Goal: Register for event/course

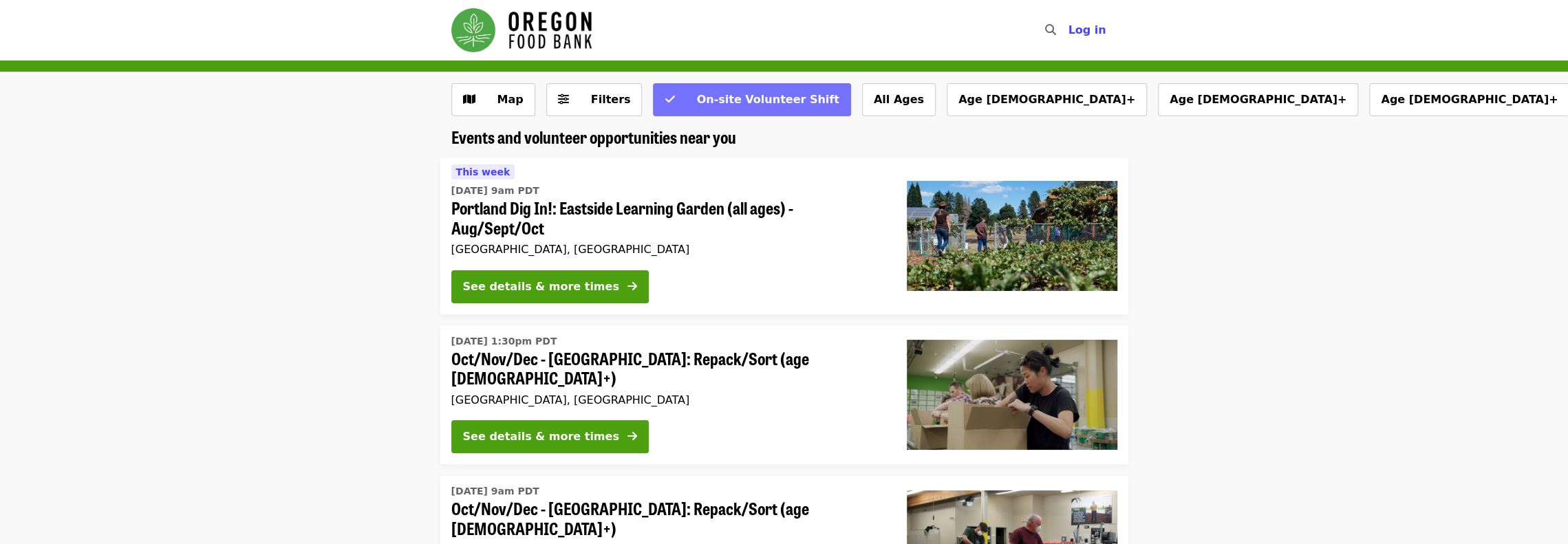
click at [739, 100] on span "On-site Volunteer Shift" at bounding box center [767, 99] width 142 height 13
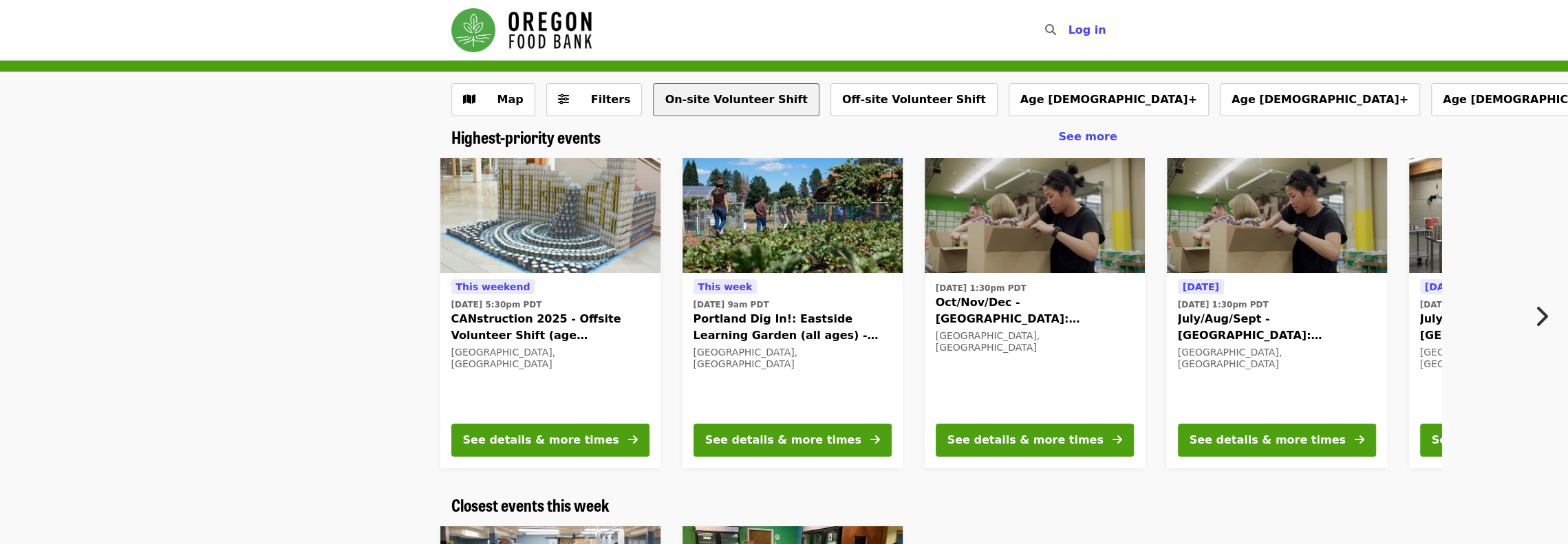
click at [720, 101] on button "On-site Volunteer Shift" at bounding box center [736, 100] width 166 height 33
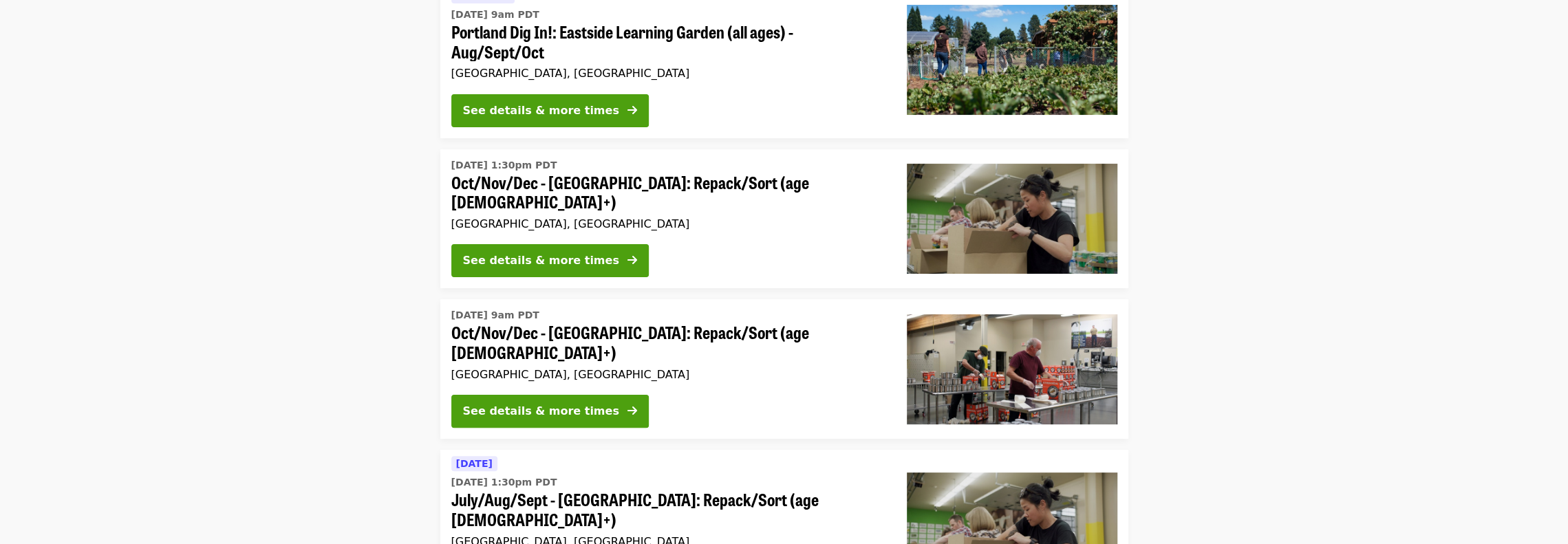
scroll to position [207, 0]
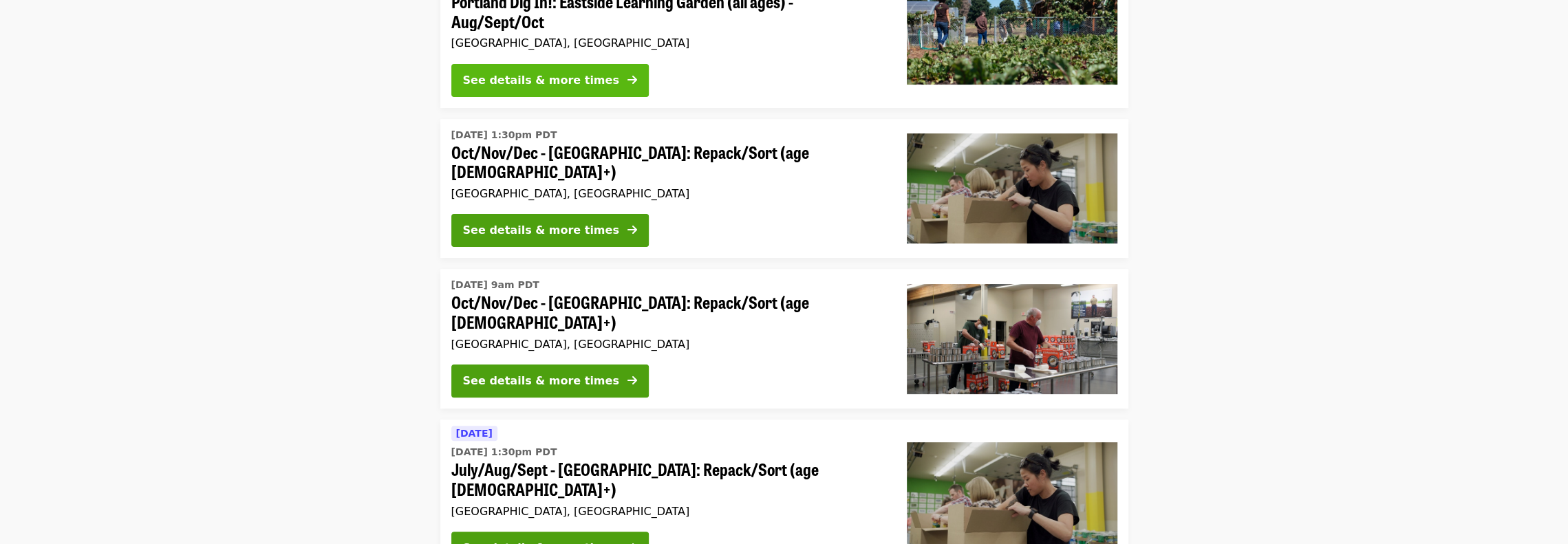
click at [593, 79] on button "See details & more times" at bounding box center [549, 80] width 198 height 33
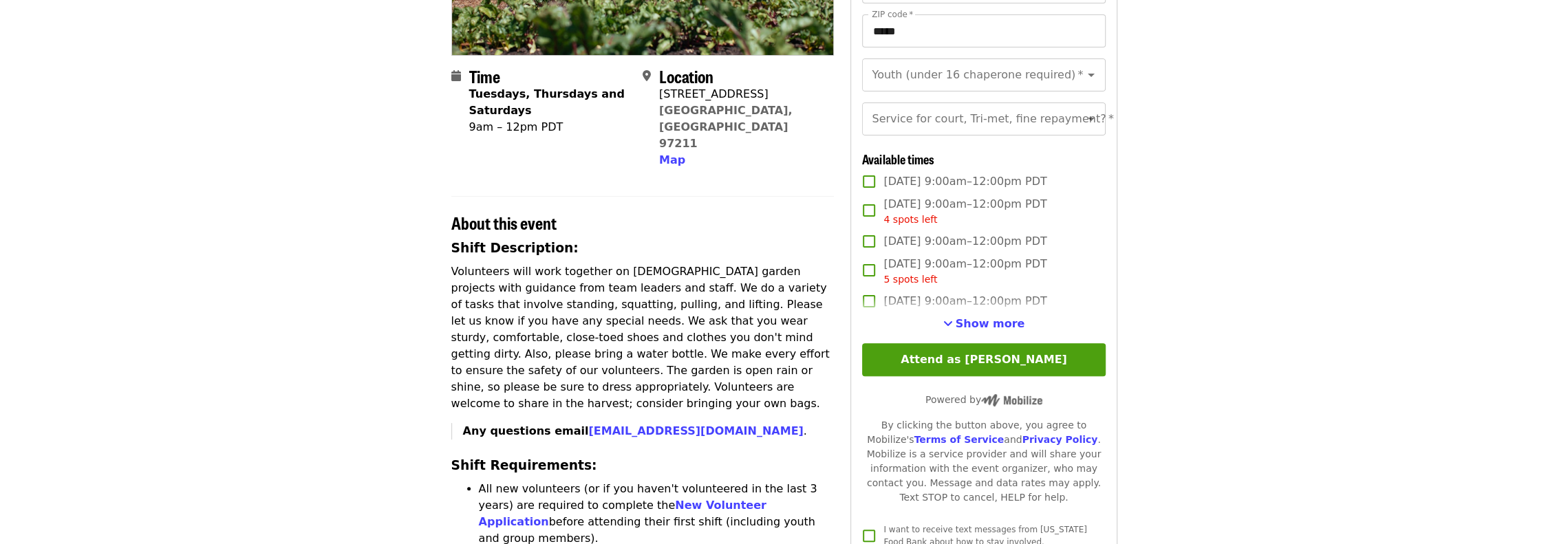
scroll to position [413, 0]
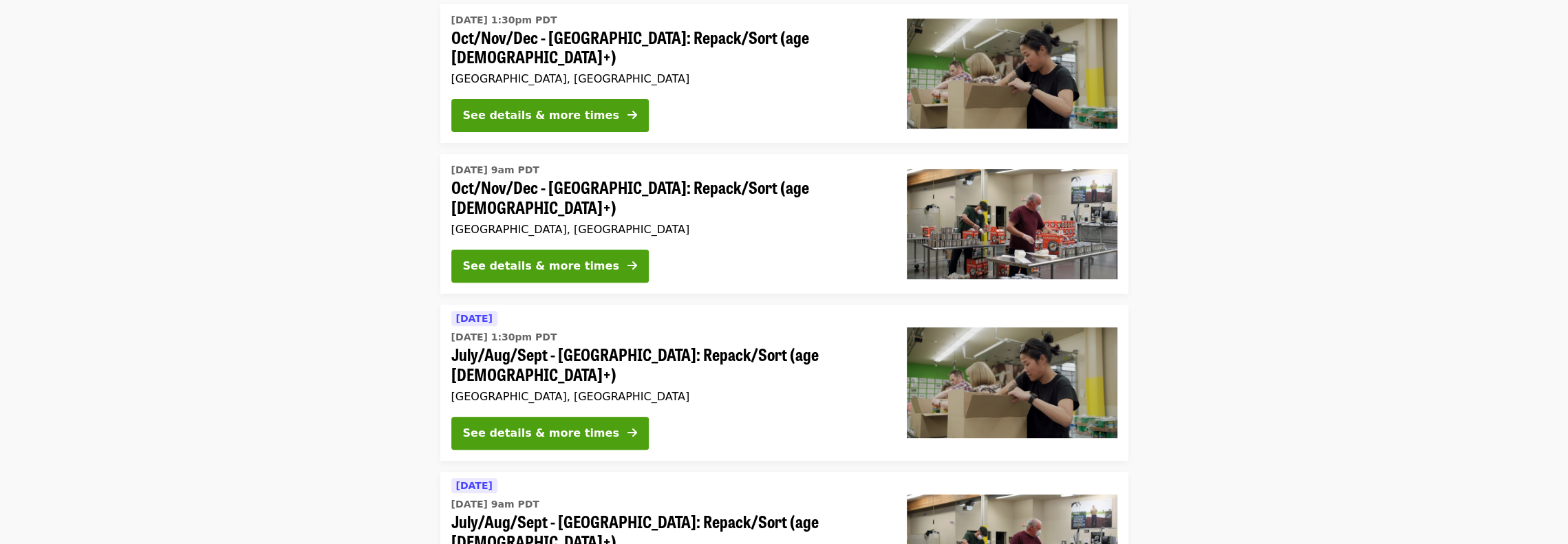
scroll to position [344, 0]
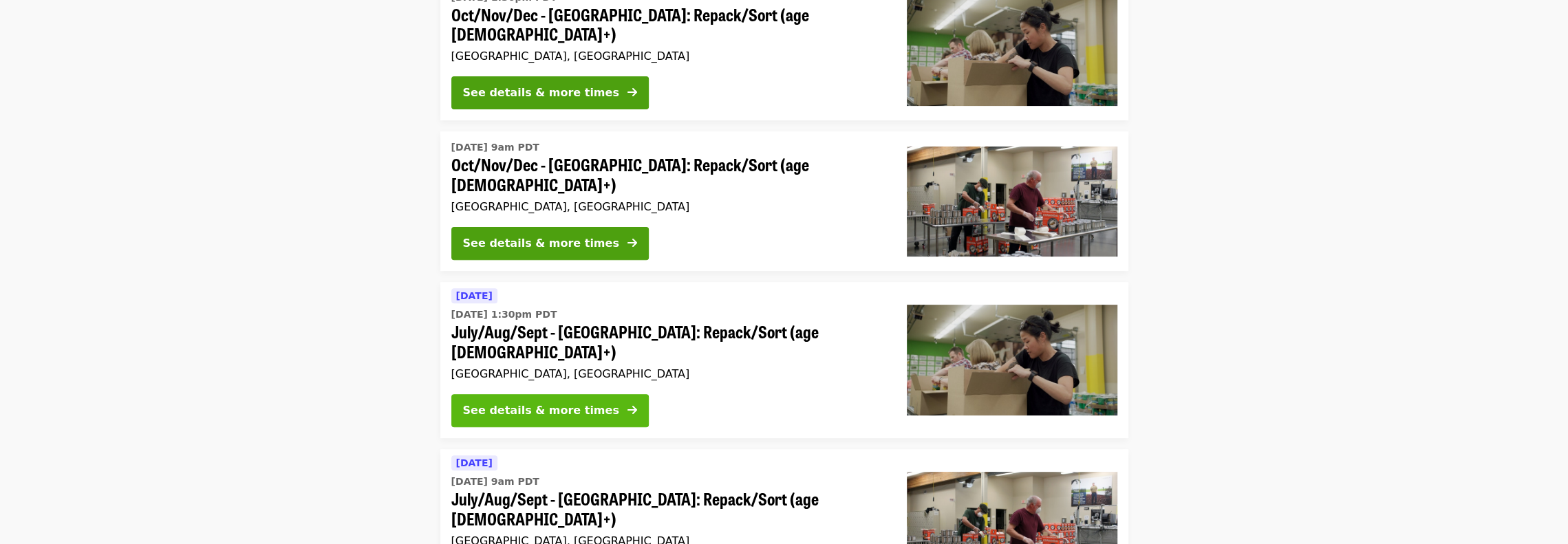
click at [582, 402] on div "See details & more times" at bounding box center [541, 410] width 156 height 17
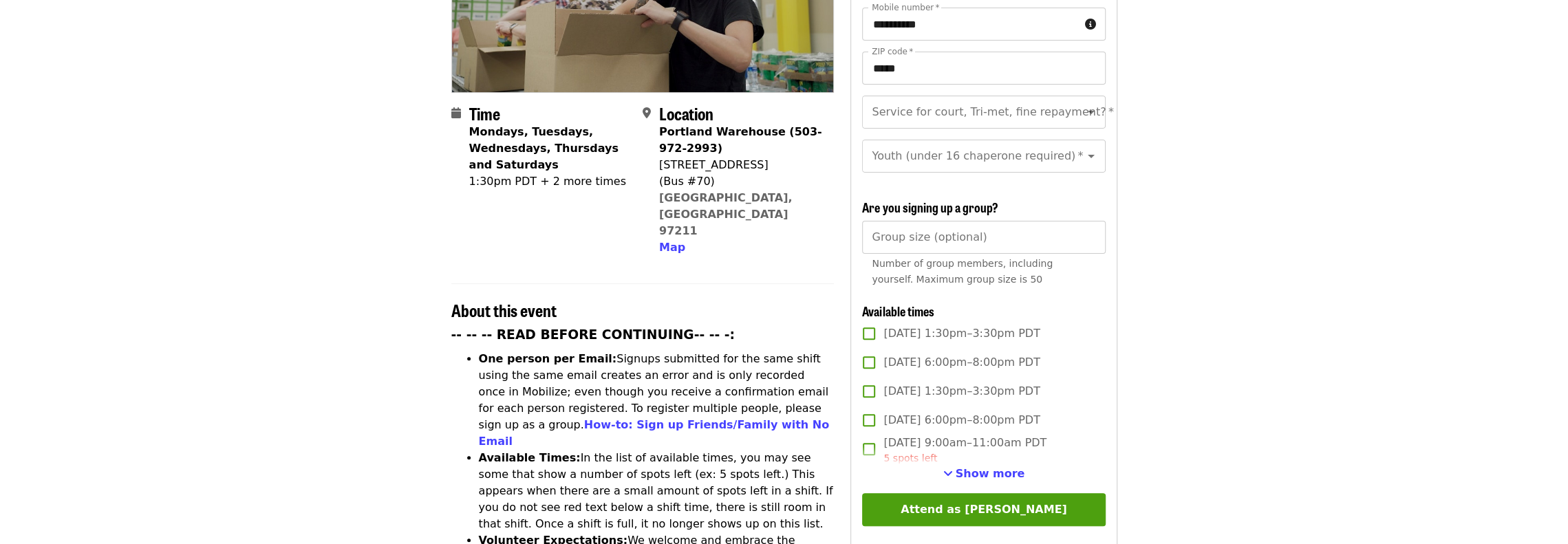
scroll to position [344, 0]
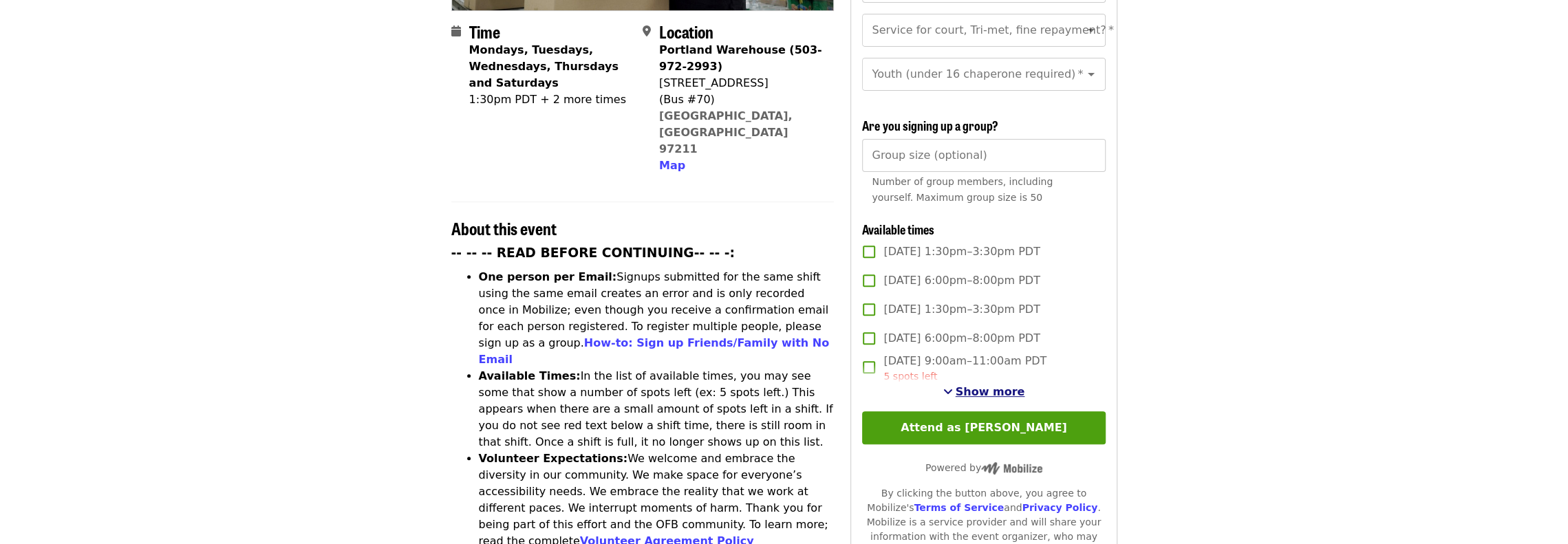
click at [985, 385] on span "Show more" at bounding box center [990, 391] width 69 height 13
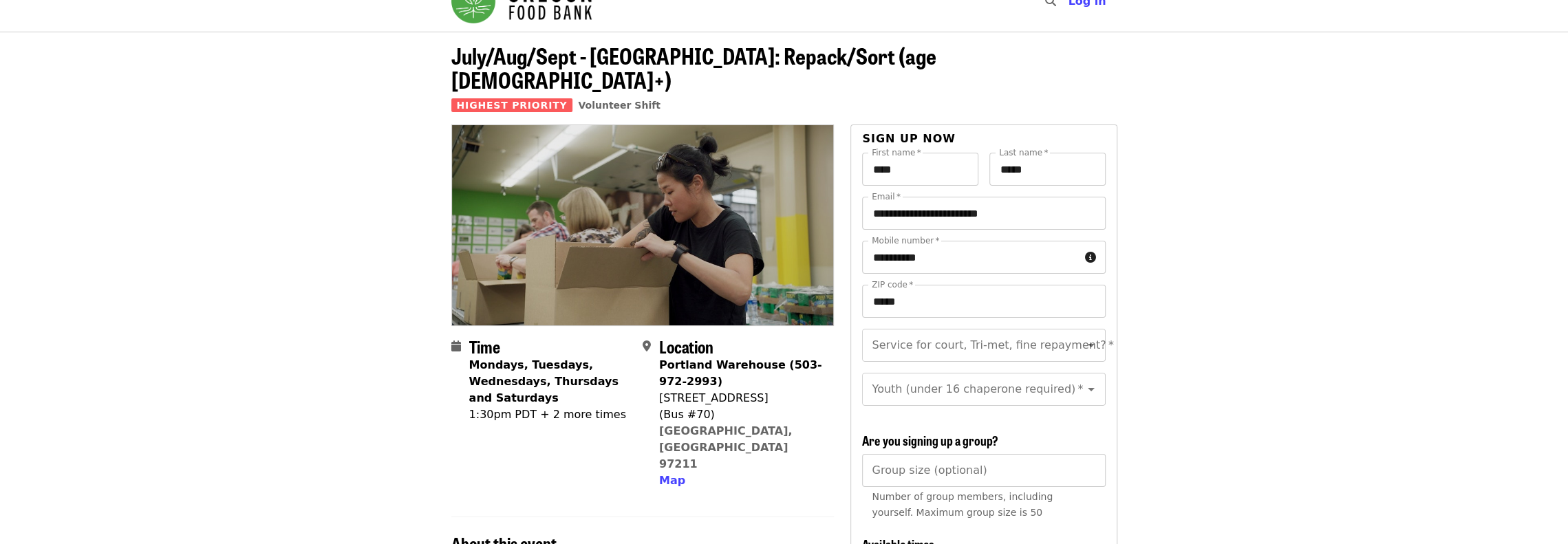
scroll to position [138, 0]
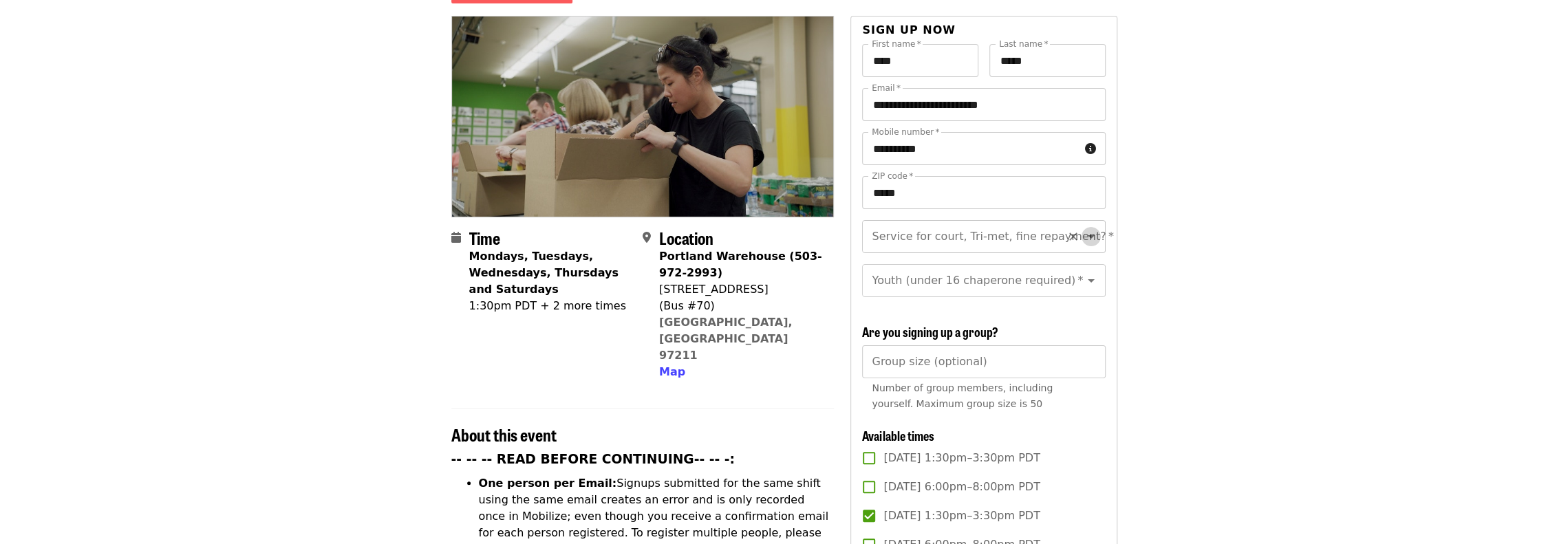
click at [1083, 228] on icon "Open" at bounding box center [1091, 237] width 17 height 17
click at [871, 252] on li "No" at bounding box center [978, 249] width 233 height 25
type input "**"
click at [1085, 272] on icon "Open" at bounding box center [1091, 280] width 17 height 17
click at [897, 304] on li "16 and older" at bounding box center [978, 304] width 233 height 25
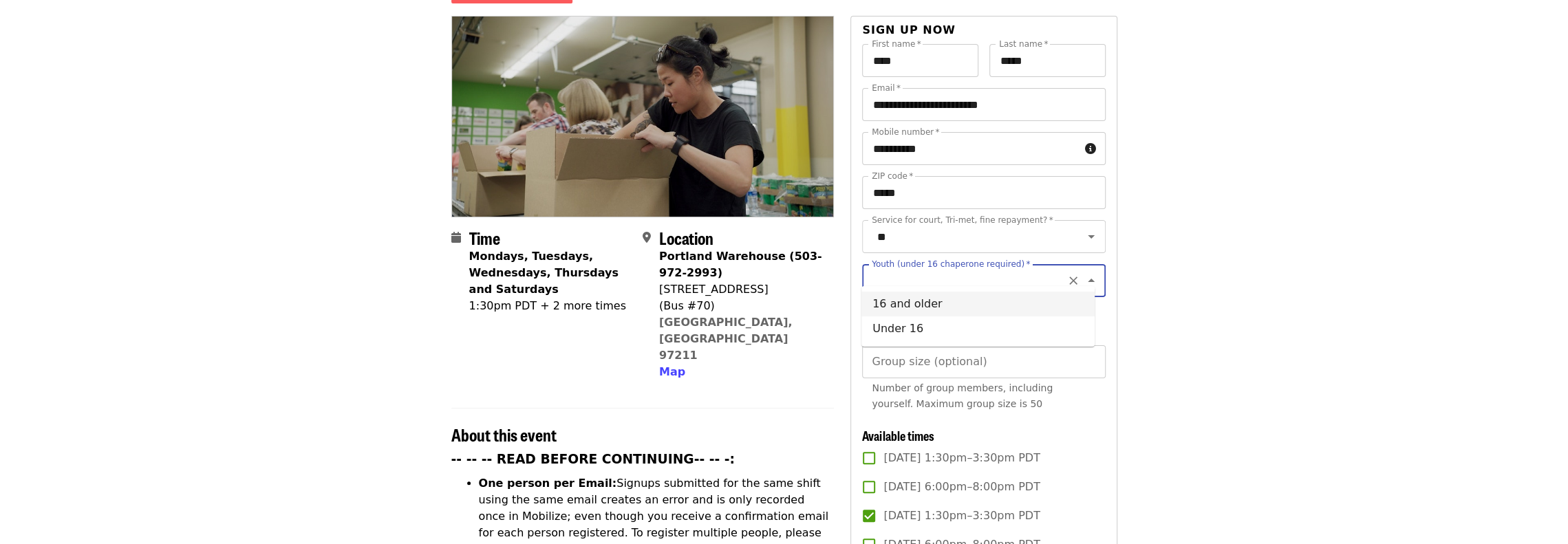
type input "**********"
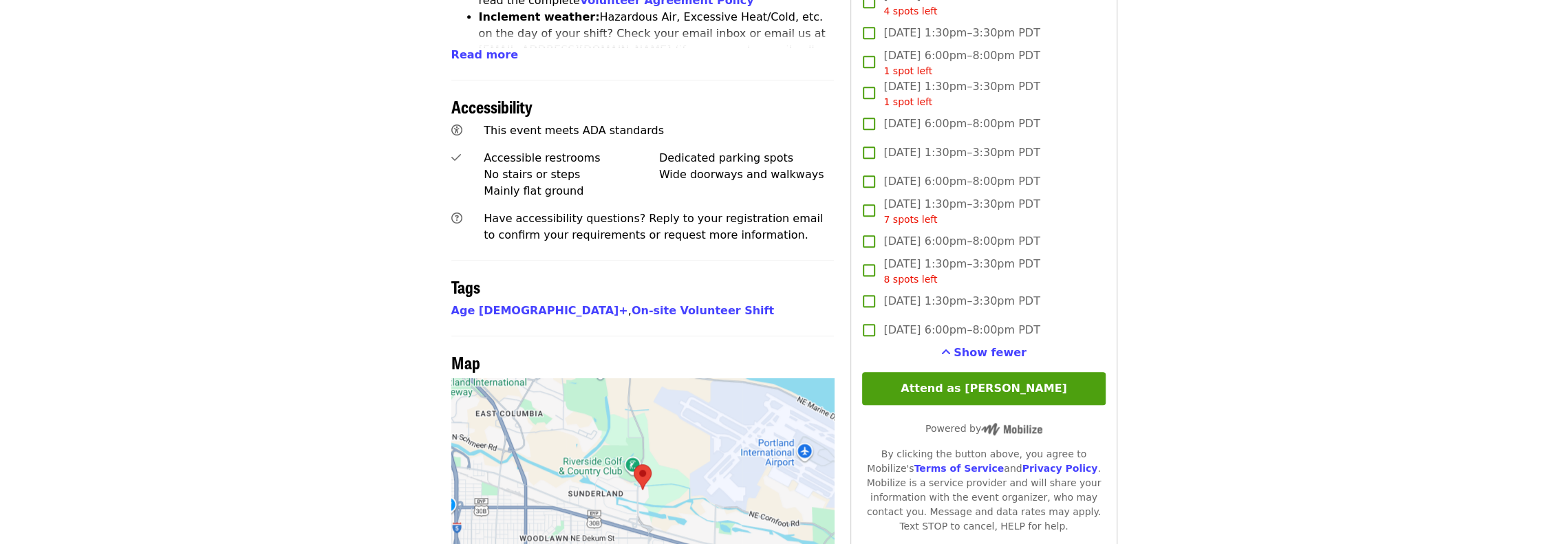
scroll to position [1032, 0]
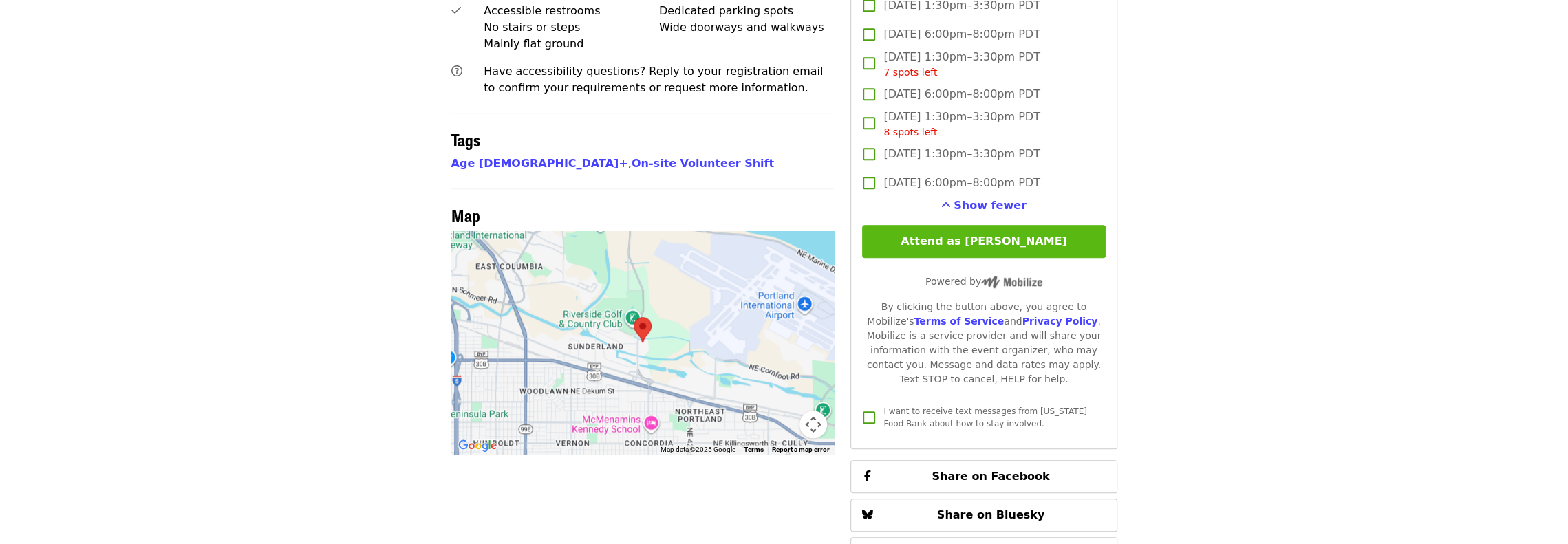
click at [1007, 240] on button "Attend as [PERSON_NAME]" at bounding box center [983, 241] width 243 height 33
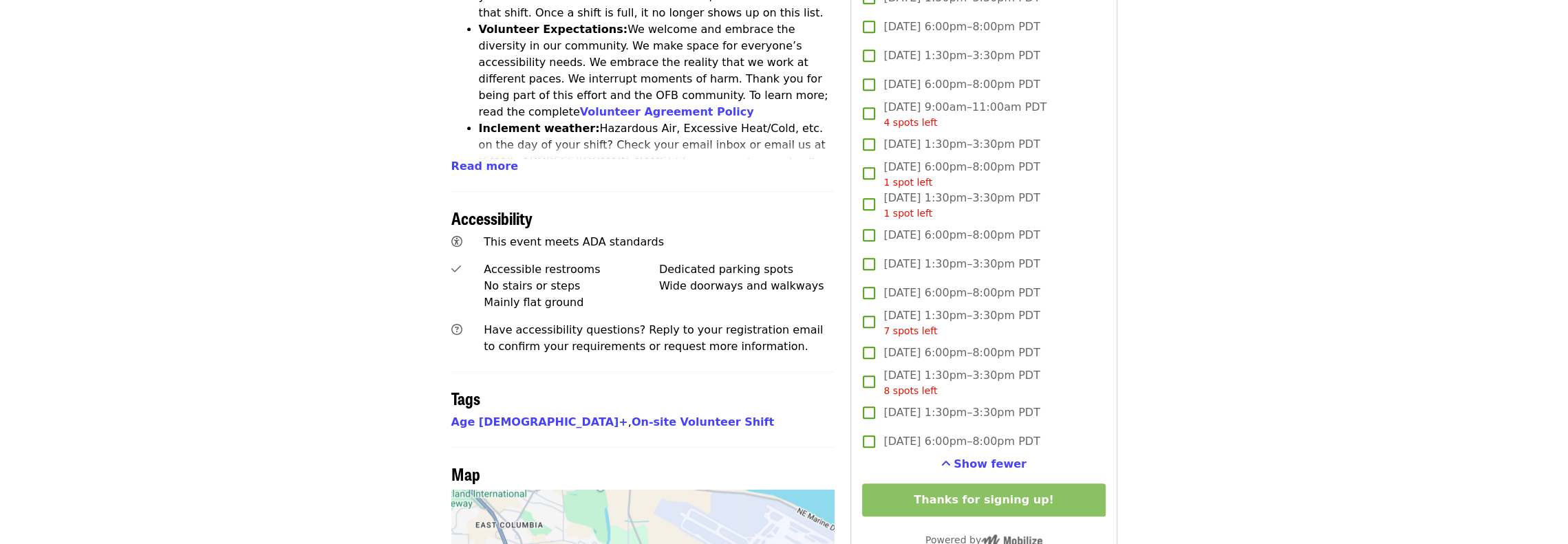
scroll to position [688, 0]
